Goal: Information Seeking & Learning: Learn about a topic

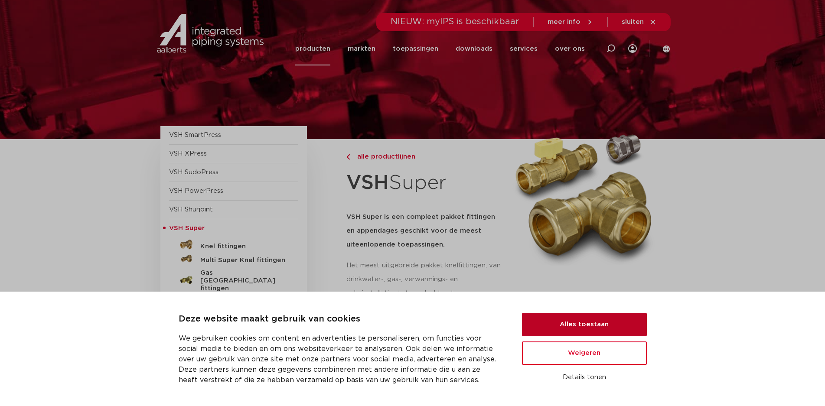
click at [575, 324] on button "Alles toestaan" at bounding box center [584, 324] width 125 height 23
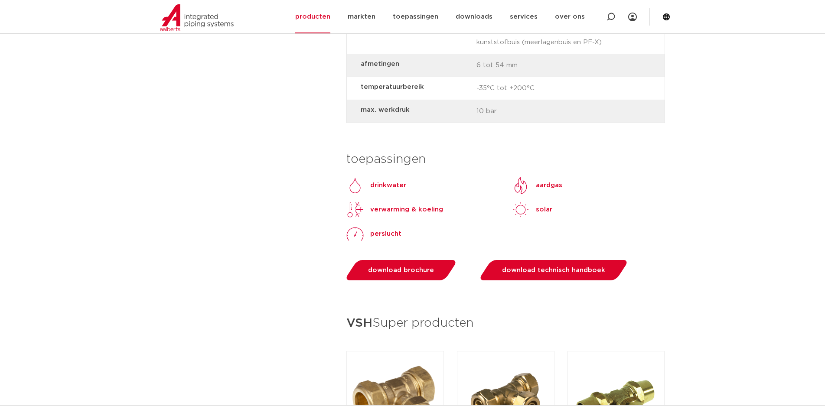
scroll to position [1040, 0]
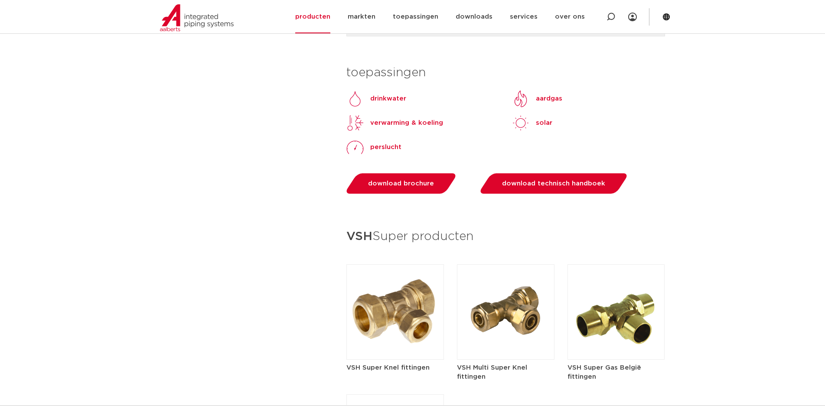
click at [520, 306] on img at bounding box center [506, 311] width 98 height 95
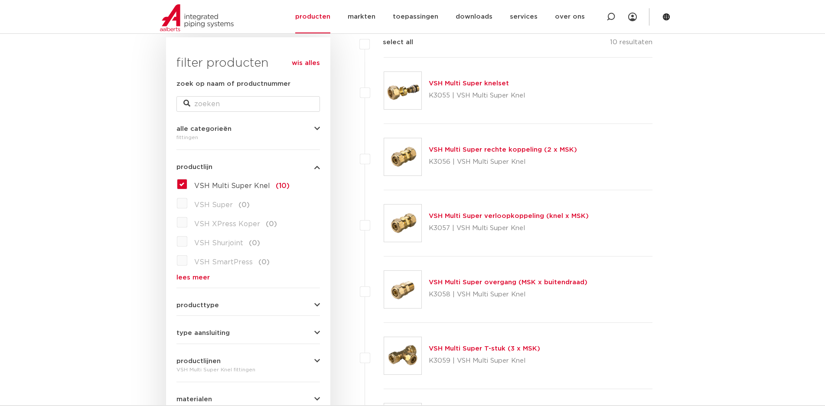
scroll to position [173, 0]
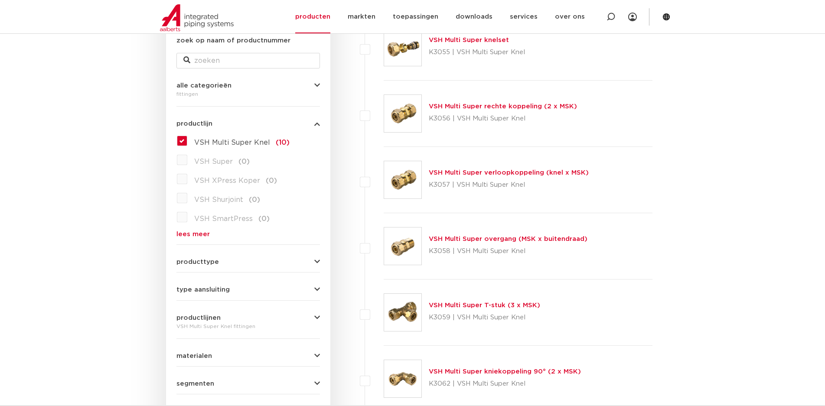
click at [316, 259] on icon "button" at bounding box center [317, 262] width 6 height 7
click at [316, 289] on icon "button" at bounding box center [317, 289] width 6 height 7
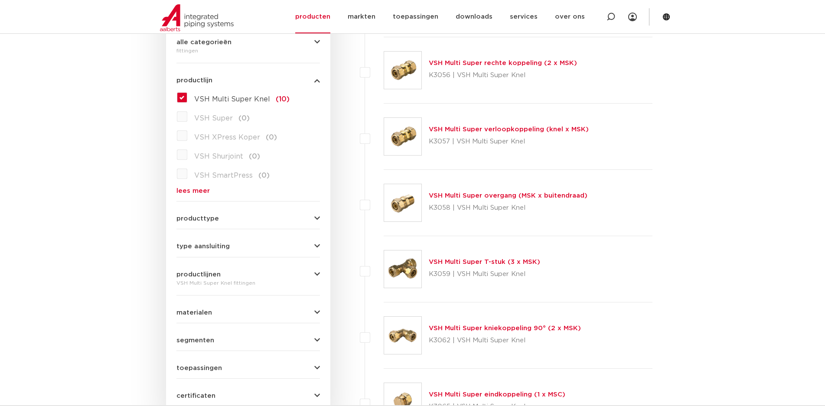
click at [313, 310] on button "materialen" at bounding box center [247, 312] width 143 height 7
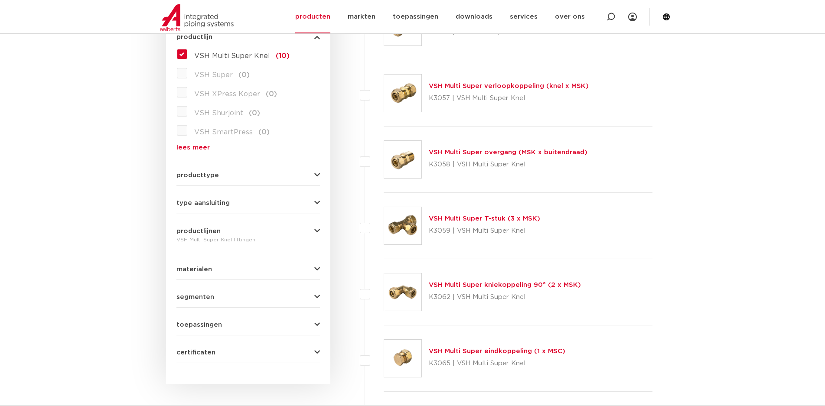
scroll to position [303, 0]
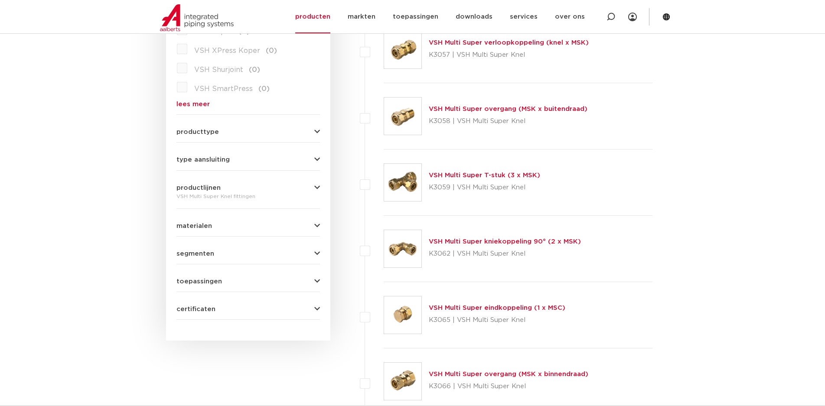
click at [316, 280] on icon "button" at bounding box center [317, 281] width 6 height 7
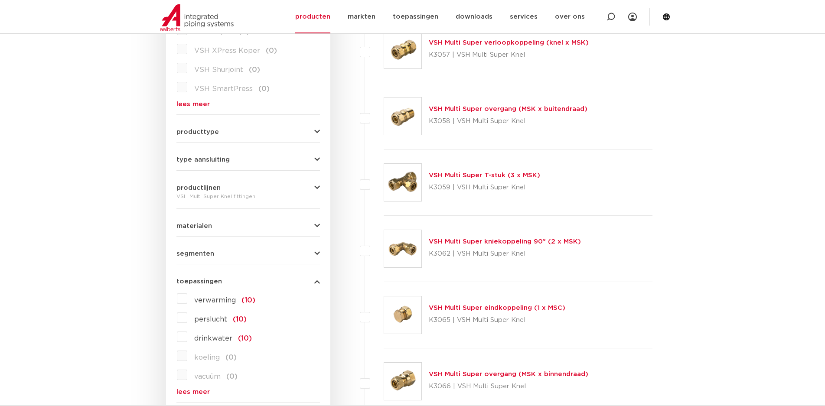
click at [234, 301] on span "verwarming" at bounding box center [215, 300] width 42 height 7
click at [0, 0] on input "verwarming (10)" at bounding box center [0, 0] width 0 height 0
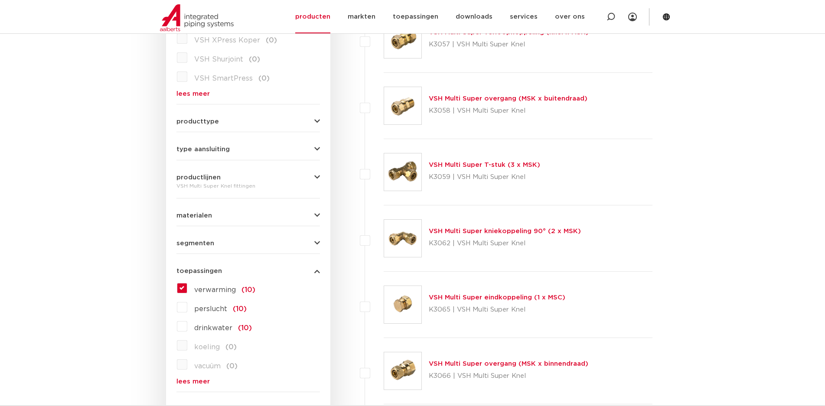
scroll to position [444, 0]
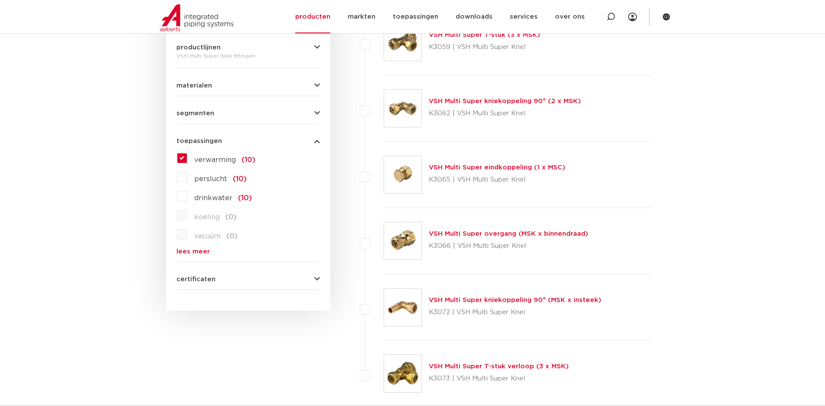
click at [315, 280] on icon "button" at bounding box center [317, 279] width 6 height 7
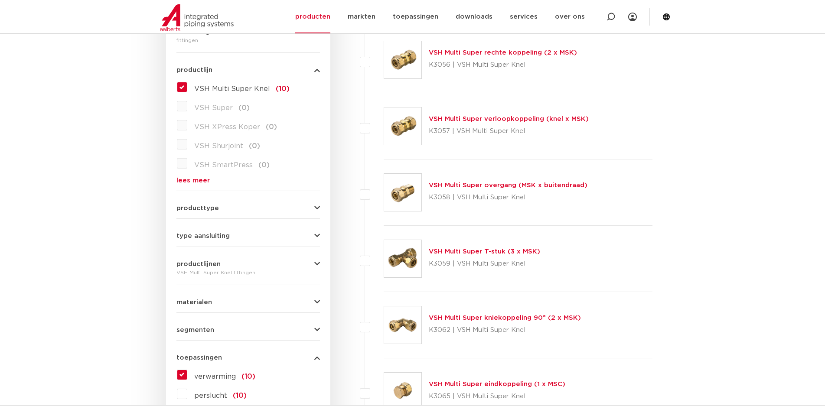
scroll to position [54, 0]
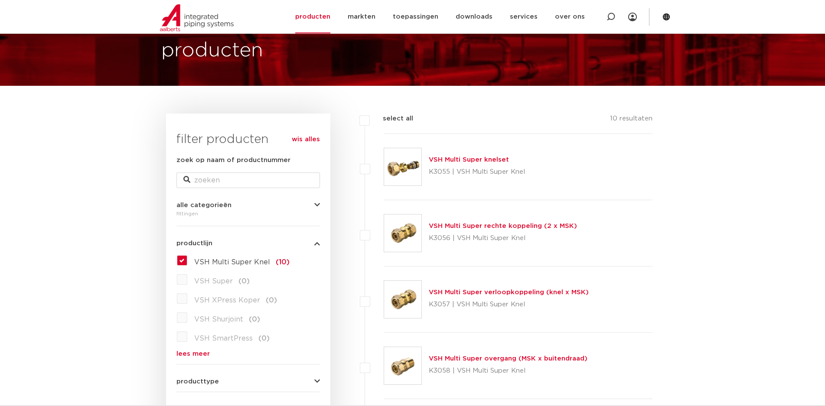
click at [463, 162] on link "VSH Multi Super knelset" at bounding box center [469, 159] width 80 height 7
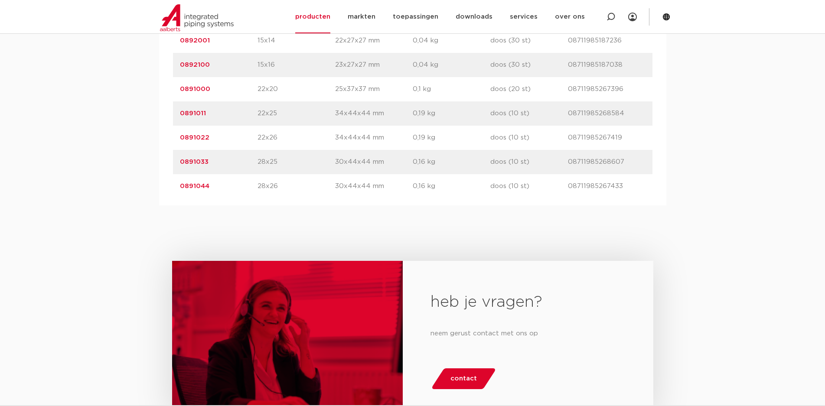
scroll to position [780, 0]
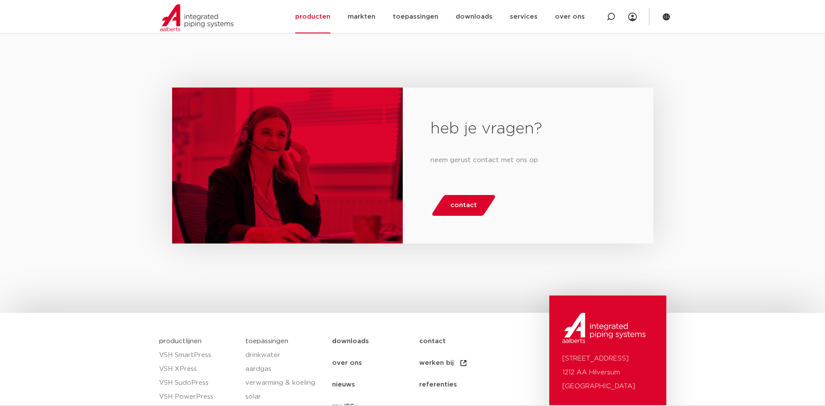
click at [460, 203] on span "contact" at bounding box center [463, 205] width 26 height 14
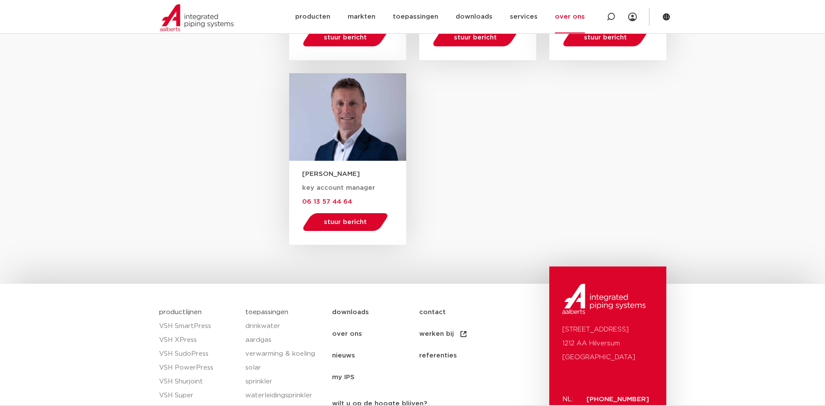
scroll to position [1420, 0]
